Goal: Task Accomplishment & Management: Manage account settings

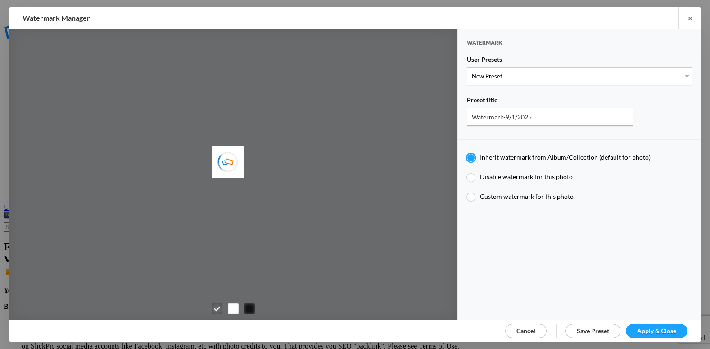
type input "etergensports"
click at [510, 75] on select "New Preset... @etergen_sports lower @etergen_sports2 PRINT WATERMARK LOWER" at bounding box center [579, 76] width 225 height 18
select select "2: Object"
click at [467, 67] on select "New Preset... @etergen_sports lower @etergen_sports2 PRINT WATERMARK LOWER" at bounding box center [579, 76] width 225 height 18
type input "@etergen_sports2"
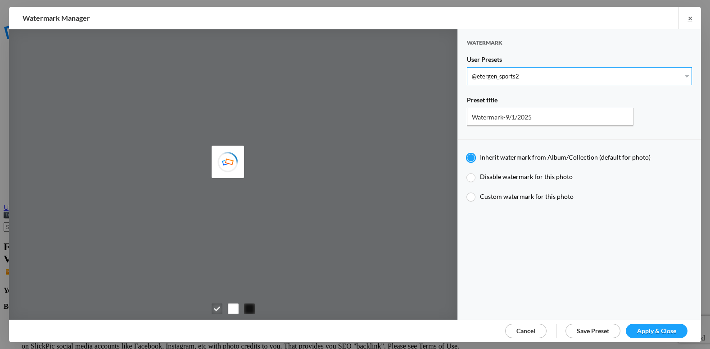
radio input "false"
radio input "true"
type input "@etergen_sports"
type input "0.5"
type input "128"
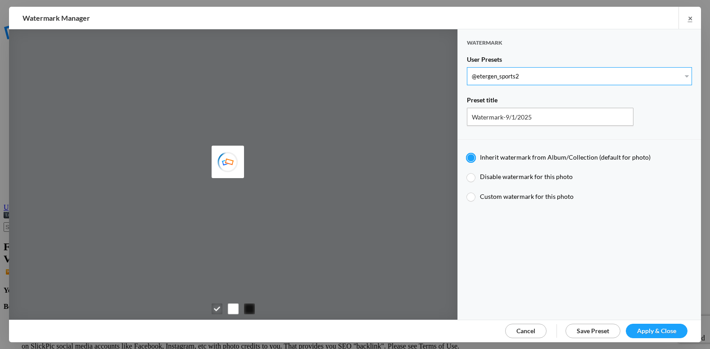
radio input "true"
type input "0"
type input "20"
radio input "false"
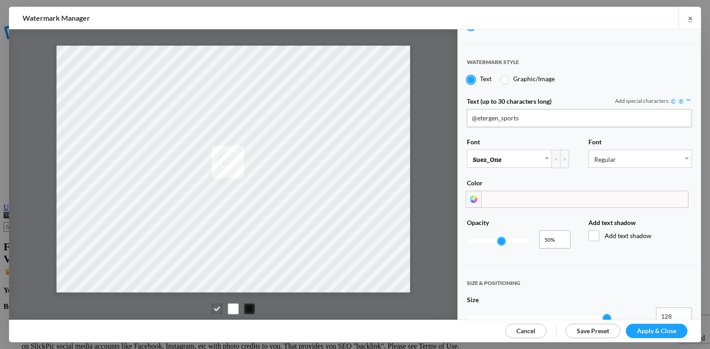
scroll to position [180, 0]
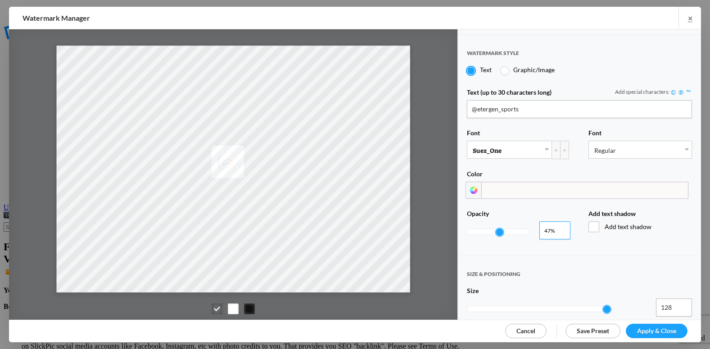
click at [560, 227] on input "0.43" at bounding box center [555, 230] width 31 height 18
click at [560, 227] on input "0.42" at bounding box center [555, 230] width 31 height 18
click at [560, 227] on input "0.41" at bounding box center [555, 230] width 31 height 18
click at [560, 227] on input "0.4" at bounding box center [555, 230] width 31 height 18
click at [560, 227] on input "0.36" at bounding box center [555, 230] width 31 height 18
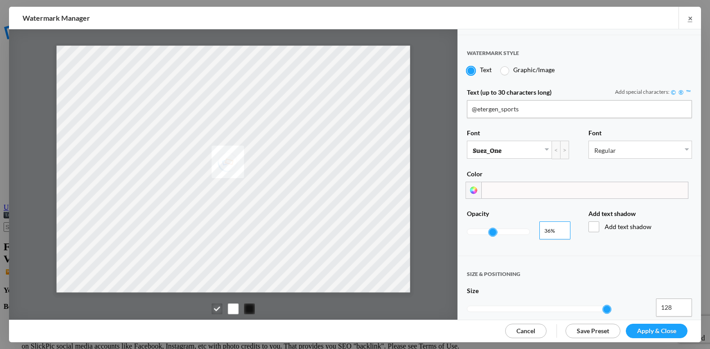
click at [560, 227] on input "0.35" at bounding box center [555, 230] width 31 height 18
click at [595, 221] on span "Add text shadow" at bounding box center [641, 226] width 104 height 11
click at [0, 0] on input "Add text shadow" at bounding box center [0, 0] width 0 height 0
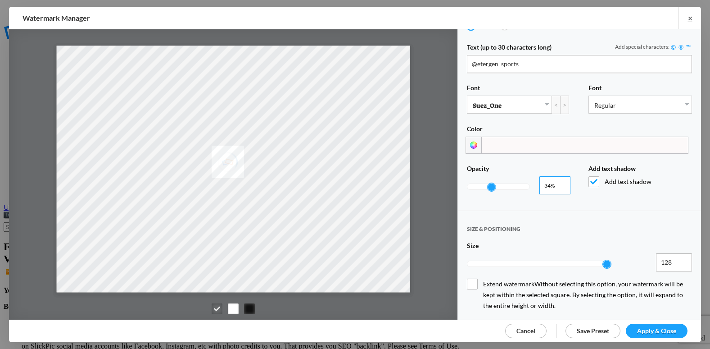
click at [559, 182] on input "0.33" at bounding box center [555, 185] width 31 height 18
click at [559, 182] on input "0.32" at bounding box center [555, 185] width 31 height 18
click at [559, 182] on input "0.31" at bounding box center [555, 185] width 31 height 18
click at [559, 182] on input "0.23" at bounding box center [555, 185] width 31 height 18
click at [559, 182] on input "0.22" at bounding box center [555, 185] width 31 height 18
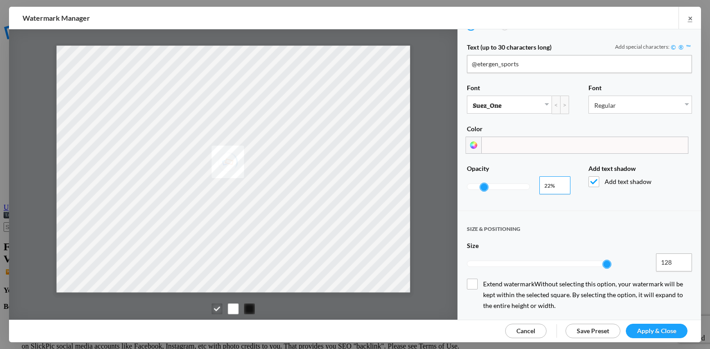
click at [559, 182] on input "0.21" at bounding box center [555, 185] width 31 height 18
click at [559, 182] on input "0.2" at bounding box center [555, 185] width 31 height 18
click at [559, 178] on input "0.43" at bounding box center [555, 185] width 31 height 18
click at [591, 176] on span "Add text shadow" at bounding box center [641, 181] width 104 height 11
click at [0, 0] on input "Add text shadow" at bounding box center [0, 0] width 0 height 0
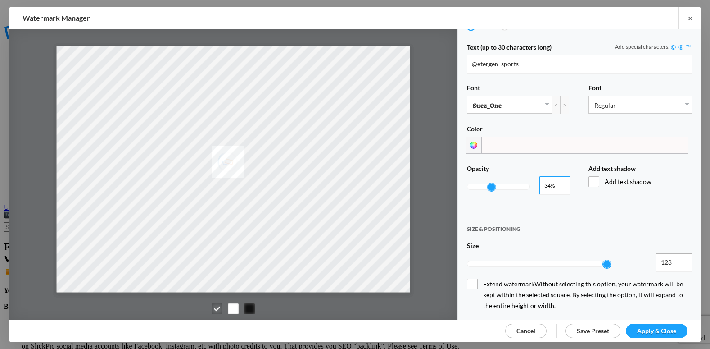
click at [560, 182] on input "0.32" at bounding box center [555, 185] width 31 height 18
click at [560, 182] on input "0.31" at bounding box center [555, 185] width 31 height 18
type input "0.3"
click at [560, 182] on input "0.3" at bounding box center [555, 185] width 31 height 18
click at [651, 327] on span "Apply & Close" at bounding box center [656, 331] width 39 height 8
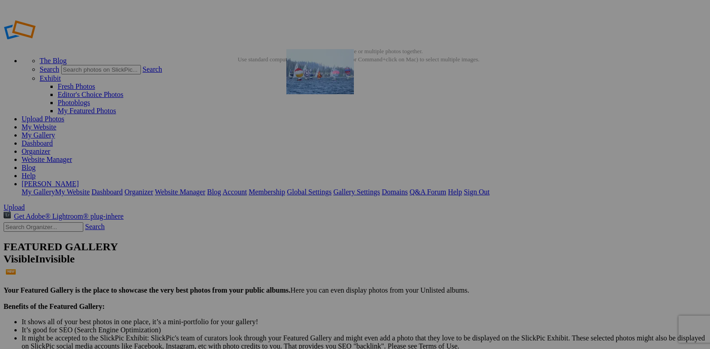
drag, startPoint x: 494, startPoint y: 135, endPoint x: 405, endPoint y: 114, distance: 91.2
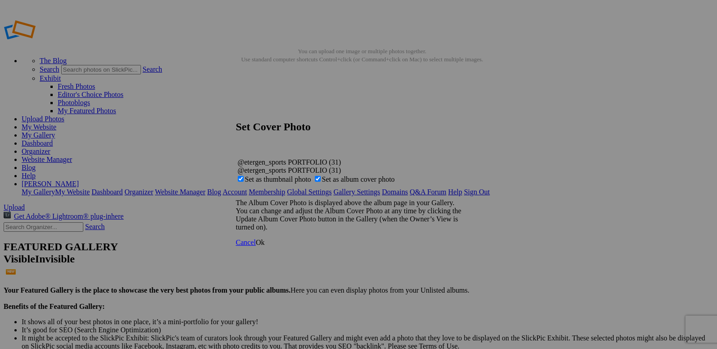
click at [265, 246] on span "Ok" at bounding box center [260, 242] width 9 height 8
